Goal: Navigation & Orientation: Find specific page/section

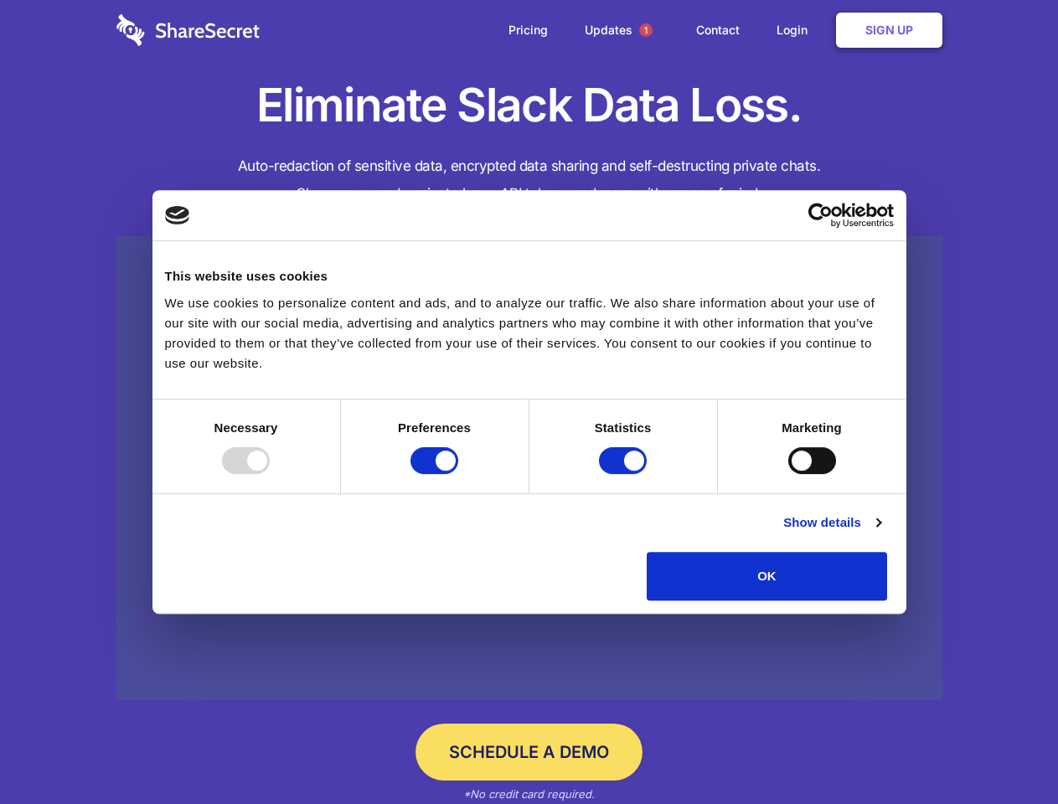
click at [270, 474] on div at bounding box center [246, 460] width 48 height 27
click at [458, 474] on input "Preferences" at bounding box center [435, 460] width 48 height 27
checkbox input "false"
click at [625, 474] on input "Statistics" at bounding box center [623, 460] width 48 height 27
checkbox input "false"
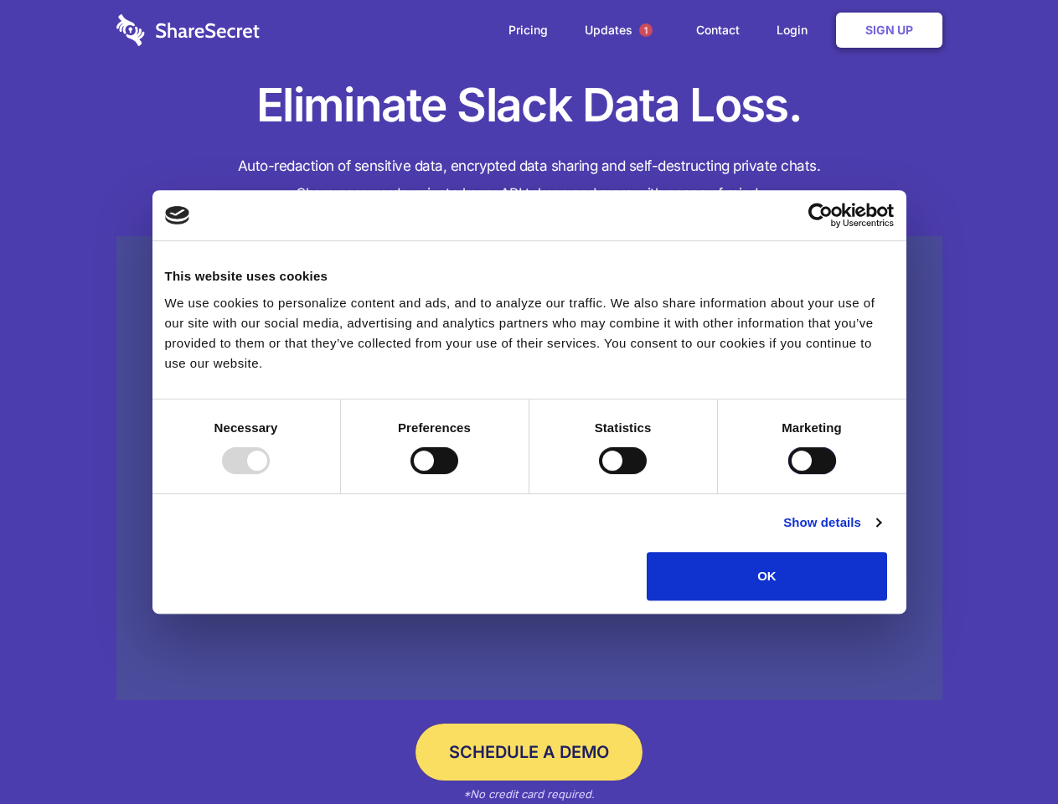
click at [788, 474] on input "Marketing" at bounding box center [812, 460] width 48 height 27
checkbox input "true"
click at [881, 533] on link "Show details" at bounding box center [831, 523] width 97 height 20
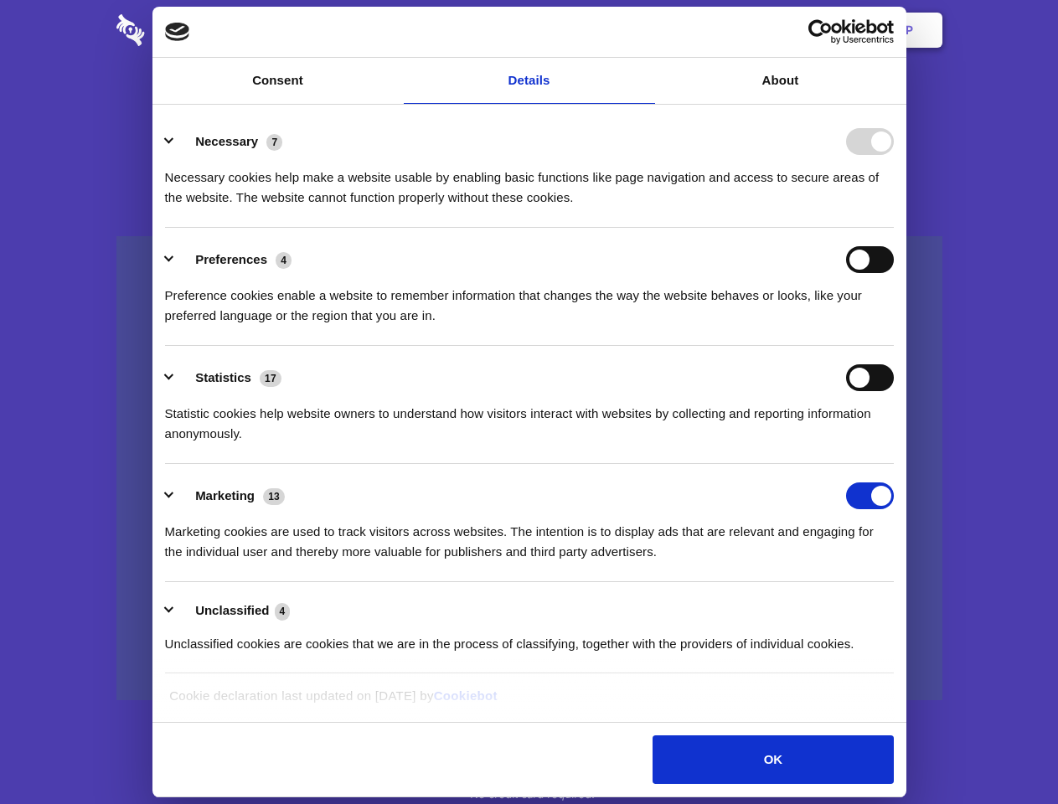
click at [894, 228] on li "Necessary 7 Necessary cookies help make a website usable by enabling basic func…" at bounding box center [529, 169] width 729 height 118
click at [645, 30] on span "1" at bounding box center [645, 29] width 13 height 13
